Goal: Task Accomplishment & Management: Complete application form

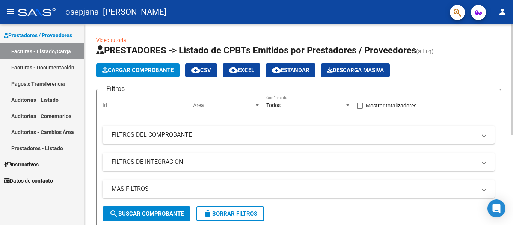
click at [142, 72] on span "Cargar Comprobante" at bounding box center [137, 70] width 71 height 7
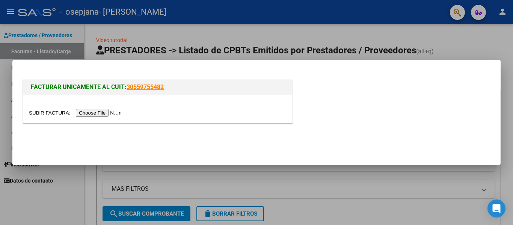
click at [113, 113] on input "file" at bounding box center [76, 113] width 95 height 8
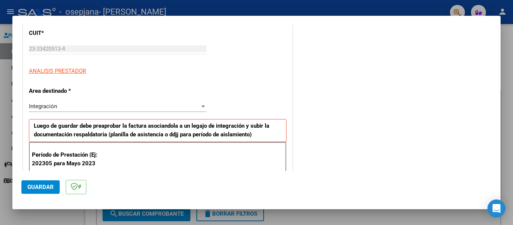
scroll to position [103, 0]
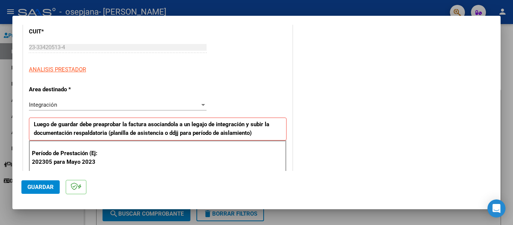
click at [190, 103] on div "Integración" at bounding box center [114, 104] width 171 height 7
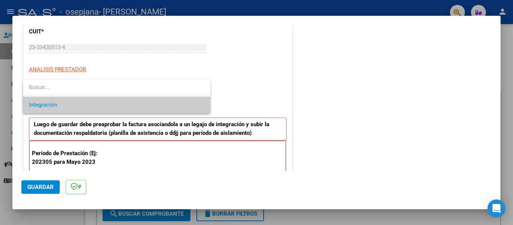
click at [144, 89] on input "dropdown search" at bounding box center [116, 87] width 187 height 16
click at [107, 108] on span "Integración" at bounding box center [116, 105] width 175 height 17
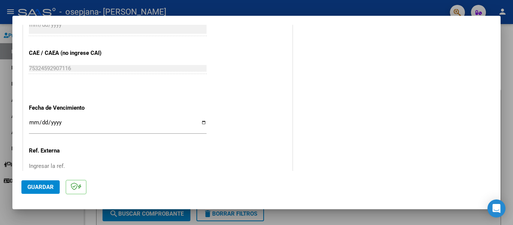
scroll to position [449, 0]
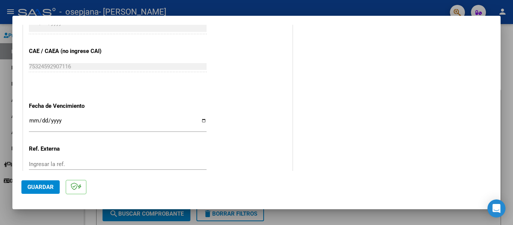
click at [203, 119] on input "Ingresar la fecha" at bounding box center [118, 124] width 178 height 12
type input "[DATE]"
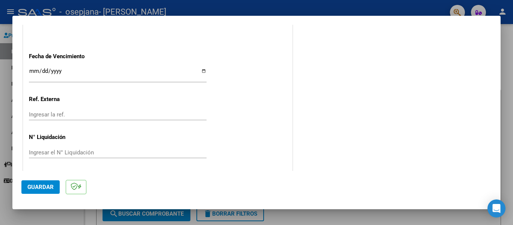
scroll to position [501, 0]
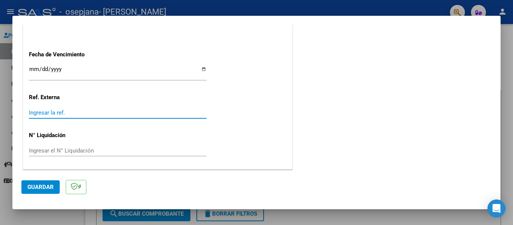
click at [74, 112] on input "Ingresar la ref." at bounding box center [118, 112] width 178 height 7
click at [34, 187] on span "Guardar" at bounding box center [40, 187] width 26 height 7
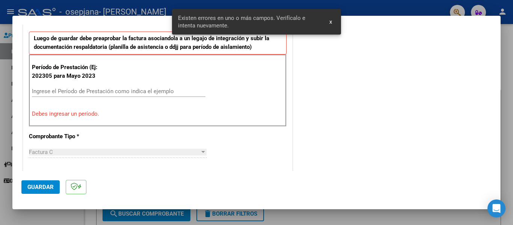
scroll to position [174, 0]
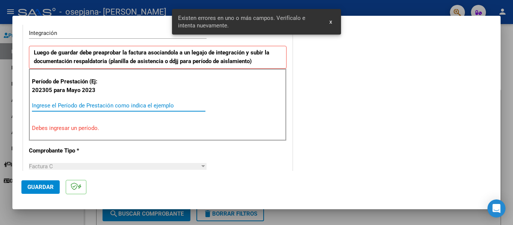
click at [45, 105] on input "Ingrese el Período de Prestación como indica el ejemplo" at bounding box center [119, 105] width 174 height 7
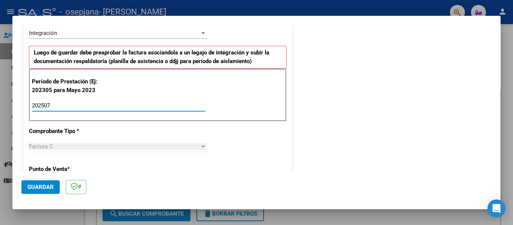
type input "202507"
click at [35, 187] on span "Guardar" at bounding box center [40, 187] width 26 height 7
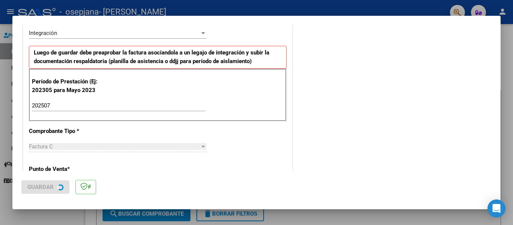
scroll to position [0, 0]
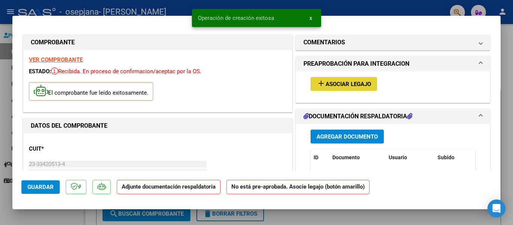
click at [326, 83] on span "Asociar Legajo" at bounding box center [348, 84] width 45 height 7
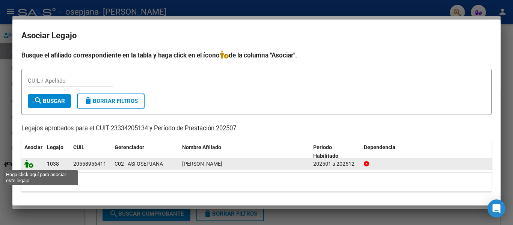
click at [32, 165] on icon at bounding box center [28, 164] width 9 height 8
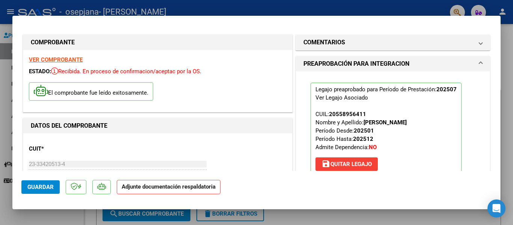
click at [33, 190] on span "Guardar" at bounding box center [40, 187] width 26 height 7
click at [48, 60] on strong "VER COMPROBANTE" at bounding box center [56, 59] width 54 height 7
click at [132, 189] on strong "Adjunte documentación respaldatoria" at bounding box center [169, 186] width 94 height 7
click at [511, 54] on div at bounding box center [256, 112] width 513 height 225
type input "$ 0,00"
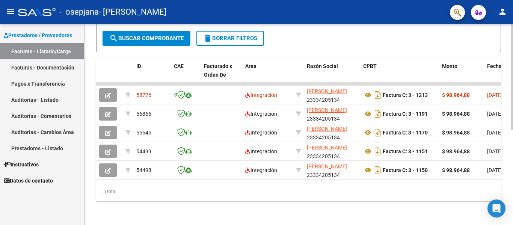
scroll to position [181, 0]
click at [511, 157] on div "Video tutorial PRESTADORES -> Listado de CPBTs Emitidos por Prestadores / Prove…" at bounding box center [299, 37] width 431 height 376
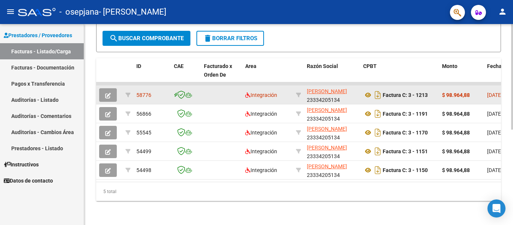
click at [107, 93] on icon "button" at bounding box center [108, 96] width 6 height 6
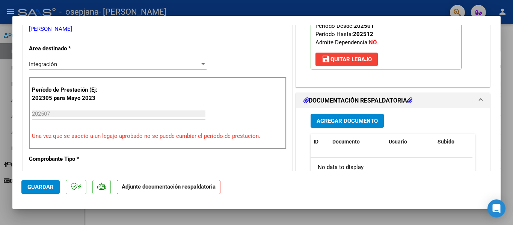
scroll to position [174, 0]
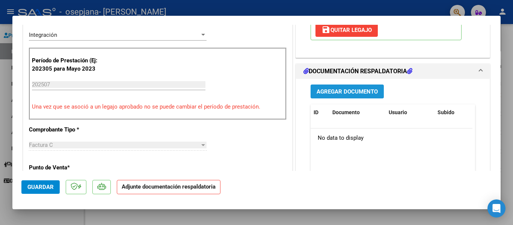
click at [328, 92] on span "Agregar Documento" at bounding box center [347, 91] width 61 height 7
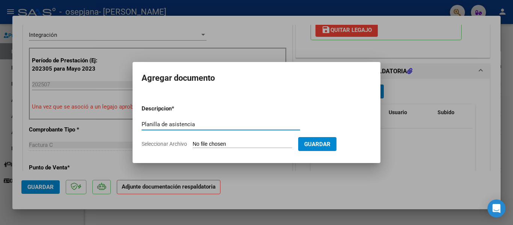
type input "Planilla de asistencia"
click at [232, 145] on input "Seleccionar Archivo" at bounding box center [243, 144] width 100 height 7
type input "C:\fakepath\Aldamiro Planilla.pdf"
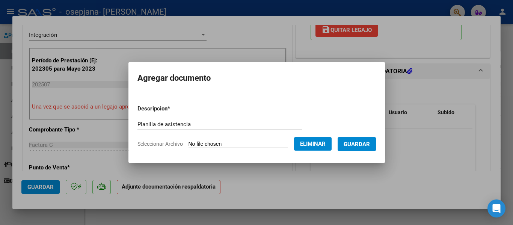
click at [353, 148] on button "Guardar" at bounding box center [357, 144] width 38 height 14
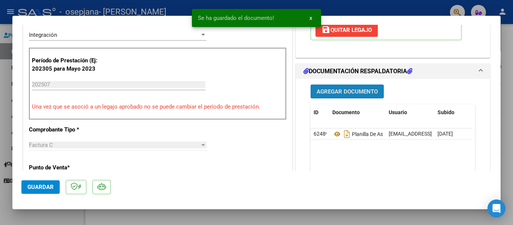
click at [328, 93] on span "Agregar Documento" at bounding box center [347, 91] width 61 height 7
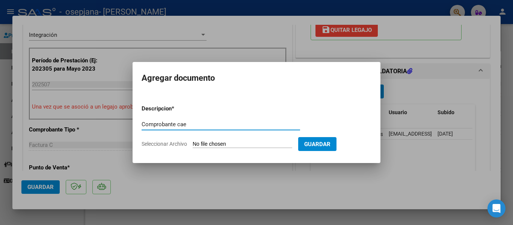
type input "Comprobante cae"
click at [249, 142] on input "Seleccionar Archivo" at bounding box center [243, 144] width 100 height 7
type input "C:\fakepath\Constatación de Comprobantes _ AFIP A.pdf"
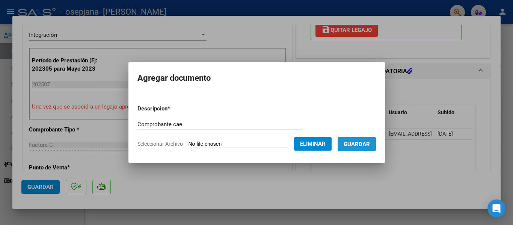
click at [362, 147] on span "Guardar" at bounding box center [357, 144] width 26 height 7
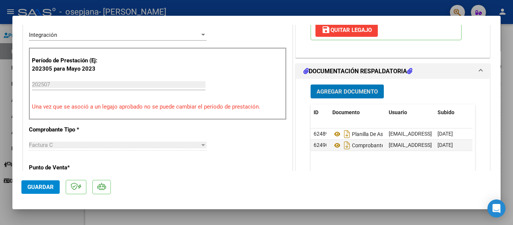
click at [505, 73] on div at bounding box center [256, 112] width 513 height 225
type input "$ 0,00"
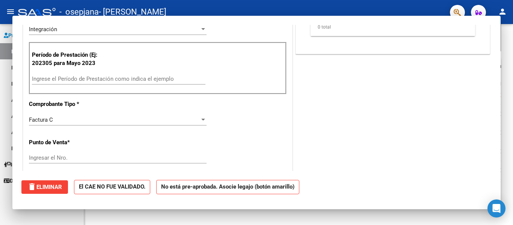
scroll to position [168, 0]
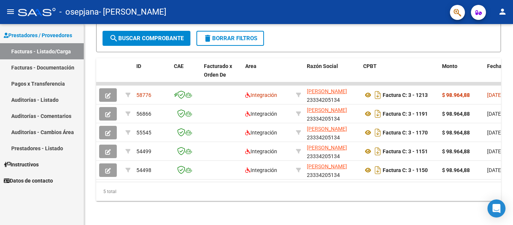
click at [7, 11] on mat-icon "menu" at bounding box center [10, 11] width 9 height 9
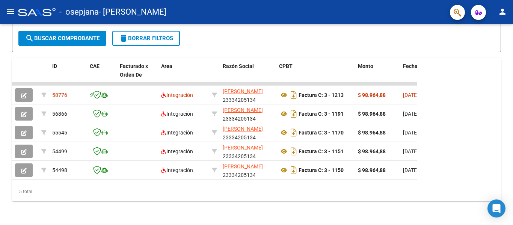
click at [7, 11] on mat-icon "menu" at bounding box center [10, 11] width 9 height 9
